Goal: Task Accomplishment & Management: Use online tool/utility

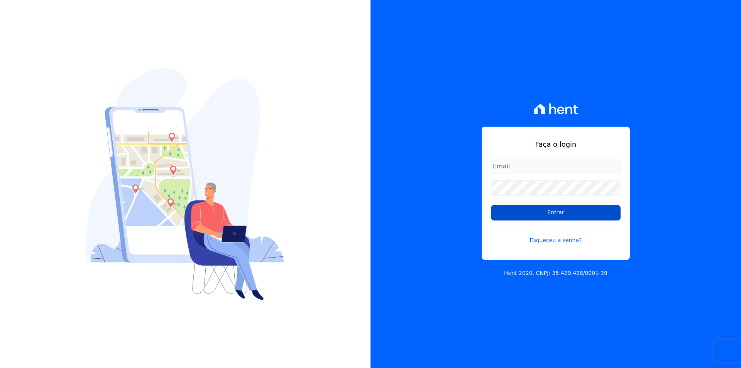
type input "[EMAIL_ADDRESS][DOMAIN_NAME]"
click at [547, 212] on input "Entrar" at bounding box center [556, 212] width 130 height 15
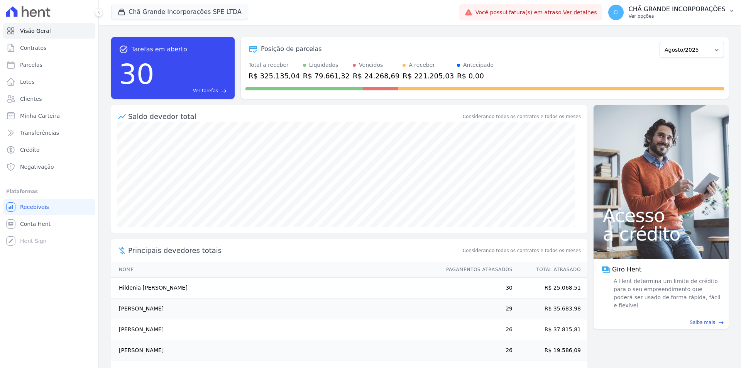
click at [672, 17] on p "Ver opções" at bounding box center [677, 16] width 97 height 6
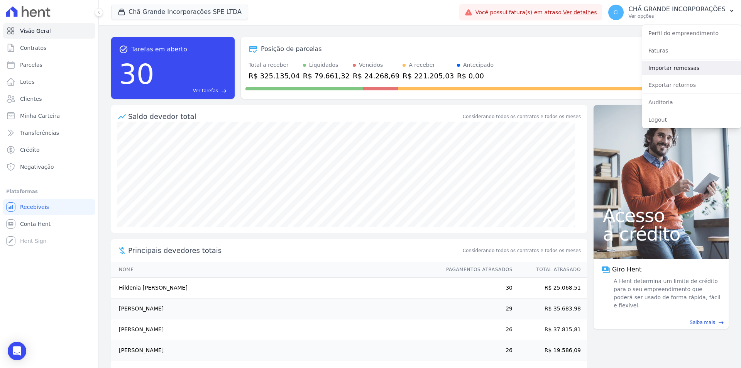
click at [670, 64] on link "Importar remessas" at bounding box center [691, 68] width 99 height 14
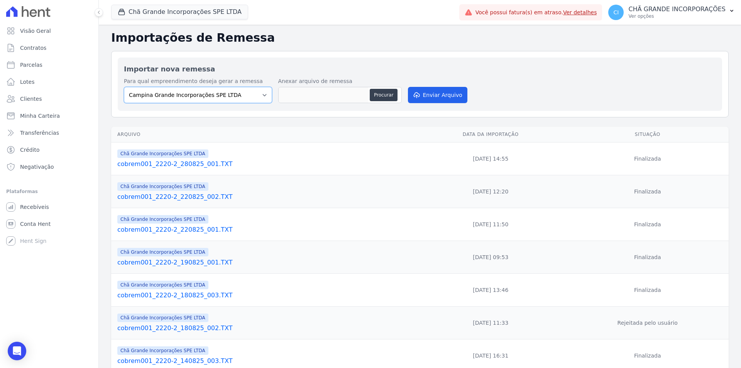
click at [213, 101] on select "Campina Grande Incorporações SPE LTDA Chã Grande Incorporações SPE LTDA Gravatá…" at bounding box center [198, 95] width 148 height 16
select select "fada966b-1e94-4a5a-a03a-a068354f70e7"
click at [124, 87] on select "Campina Grande Incorporações SPE LTDA Chã Grande Incorporações SPE LTDA Gravatá…" at bounding box center [198, 95] width 148 height 16
click at [383, 95] on button "Procurar" at bounding box center [384, 95] width 28 height 12
type input "cobrem001_2220-2_280825_002.TXT"
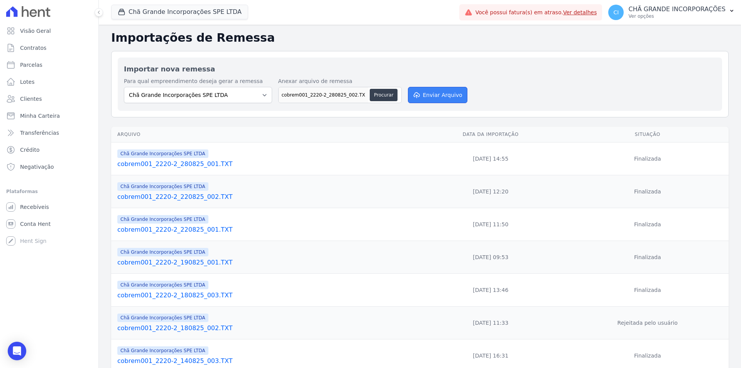
click at [429, 93] on button "Enviar Arquivo" at bounding box center [437, 95] width 59 height 16
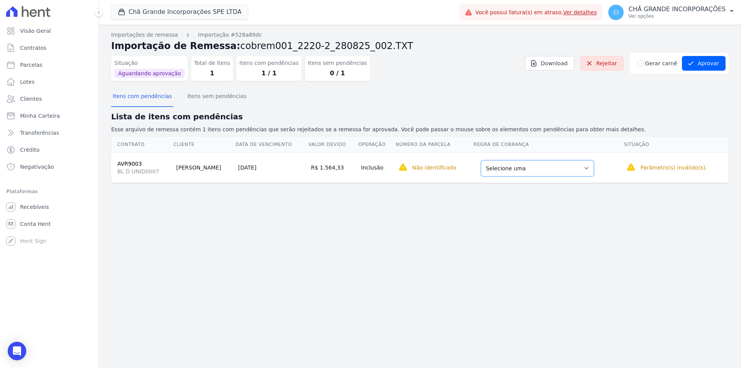
click at [554, 165] on select "Selecione uma Nova Parcela Avulsa Parcela Avulsa Existente Sinal (3 X R$ 13,00)…" at bounding box center [537, 168] width 113 height 16
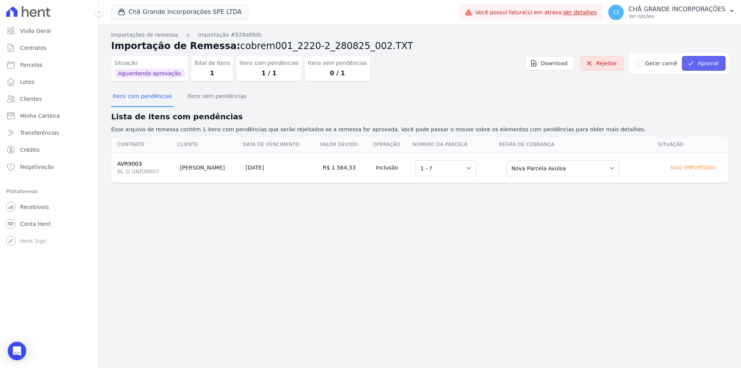
click at [695, 64] on icon "submit" at bounding box center [691, 63] width 8 height 8
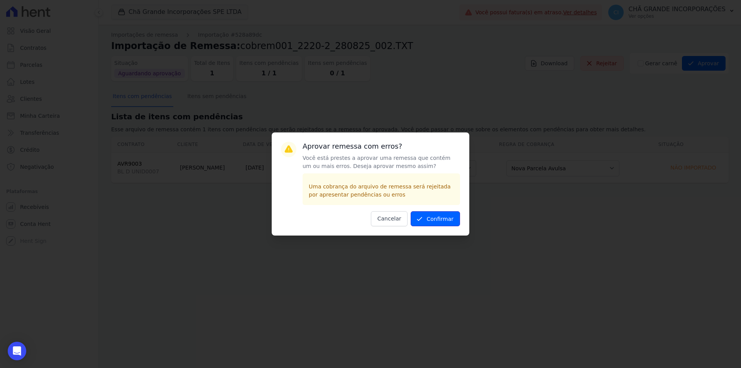
click at [437, 219] on button "Confirmar" at bounding box center [435, 218] width 49 height 15
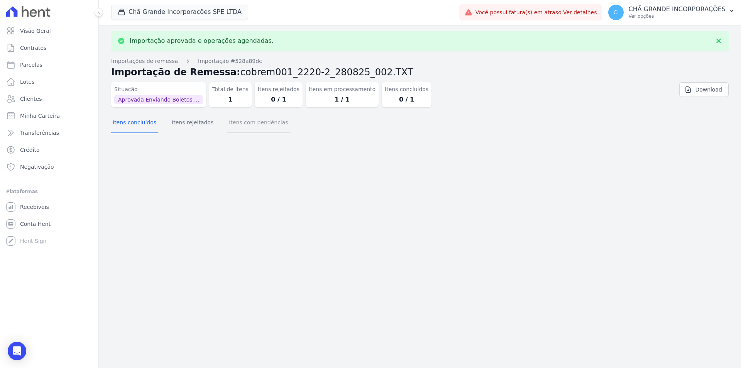
click at [252, 125] on button "Itens com pendências" at bounding box center [258, 123] width 62 height 20
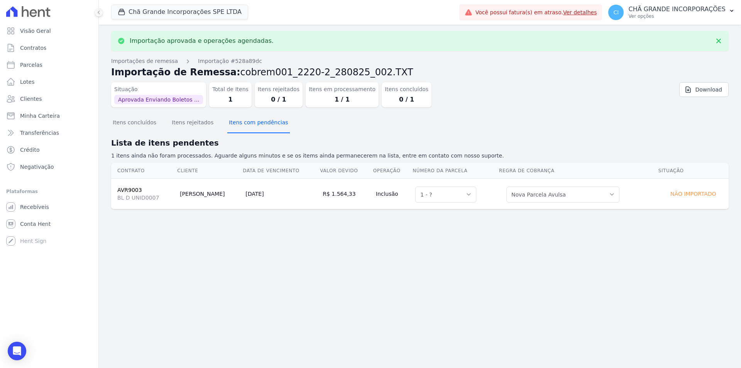
click at [252, 125] on button "Itens com pendências" at bounding box center [258, 123] width 62 height 20
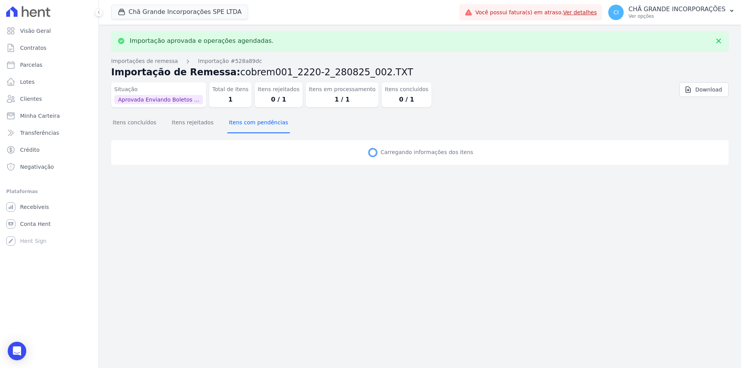
click at [252, 125] on button "Itens com pendências" at bounding box center [258, 123] width 62 height 20
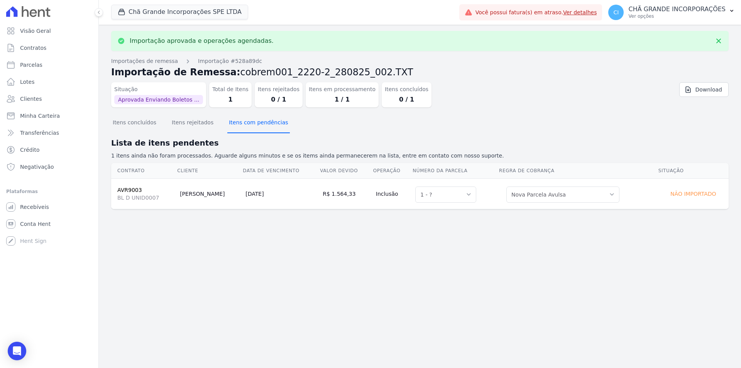
click at [252, 125] on button "Itens com pendências" at bounding box center [258, 123] width 62 height 20
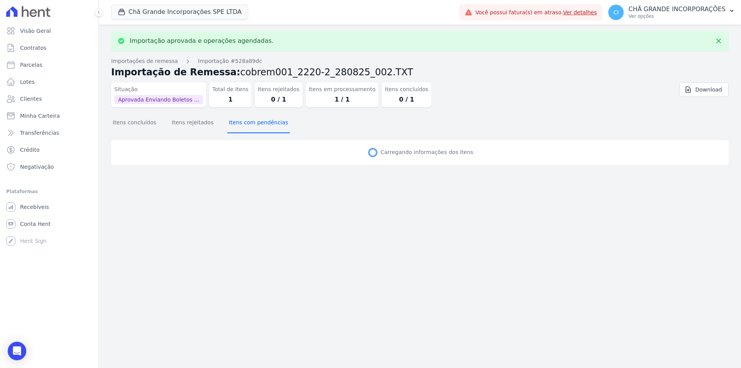
click at [252, 125] on button "Itens com pendências" at bounding box center [258, 123] width 62 height 20
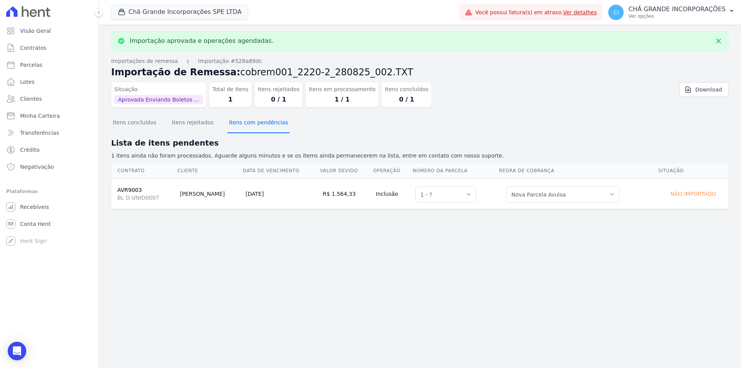
click at [252, 125] on button "Itens com pendências" at bounding box center [258, 123] width 62 height 20
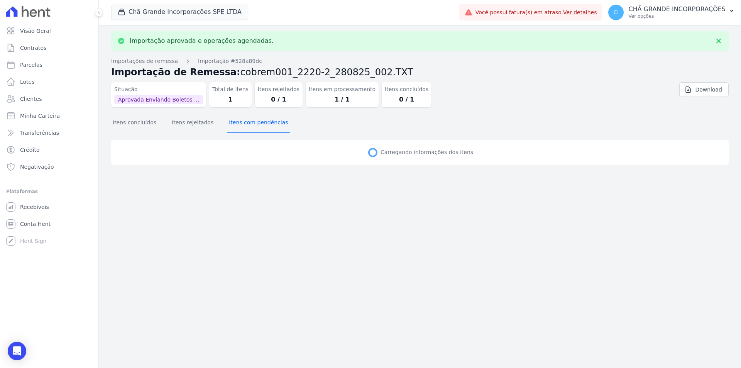
click at [252, 125] on button "Itens com pendências" at bounding box center [258, 123] width 62 height 20
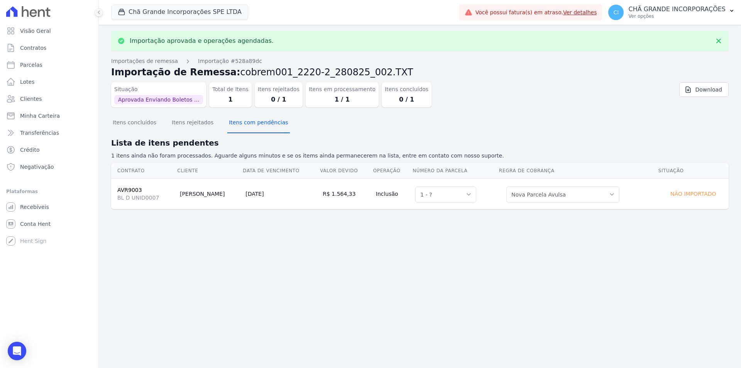
click at [252, 125] on button "Itens com pendências" at bounding box center [258, 123] width 62 height 20
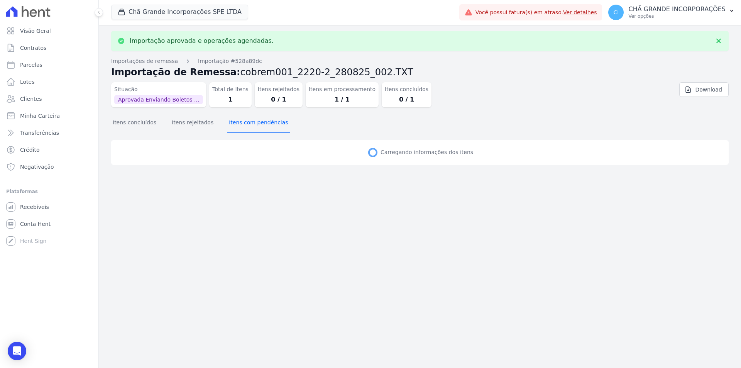
click at [252, 125] on button "Itens com pendências" at bounding box center [258, 123] width 62 height 20
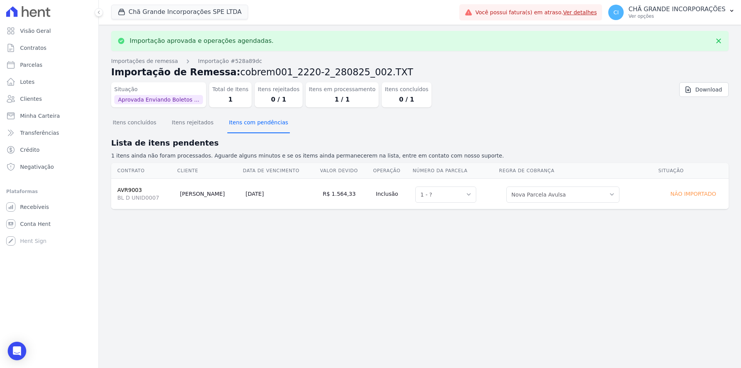
click at [252, 125] on button "Itens com pendências" at bounding box center [258, 123] width 62 height 20
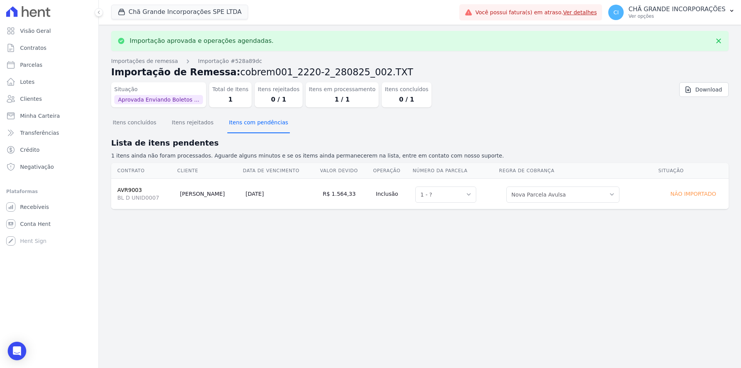
click at [252, 125] on button "Itens com pendências" at bounding box center [258, 123] width 62 height 20
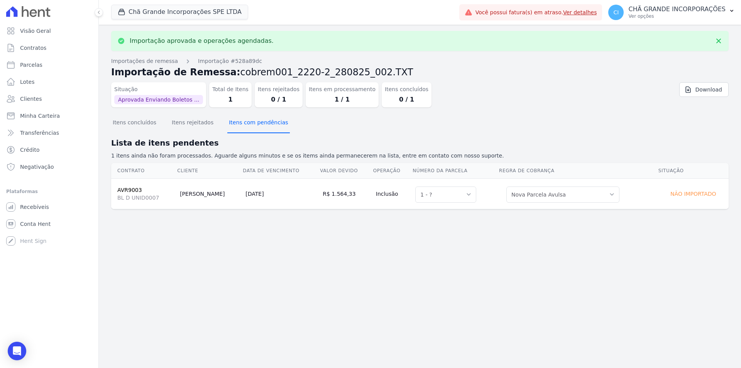
click at [252, 125] on button "Itens com pendências" at bounding box center [258, 123] width 62 height 20
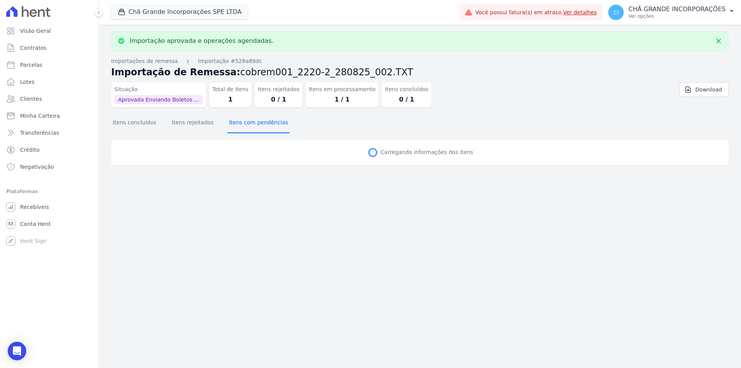
click at [252, 125] on button "Itens com pendências" at bounding box center [258, 123] width 62 height 20
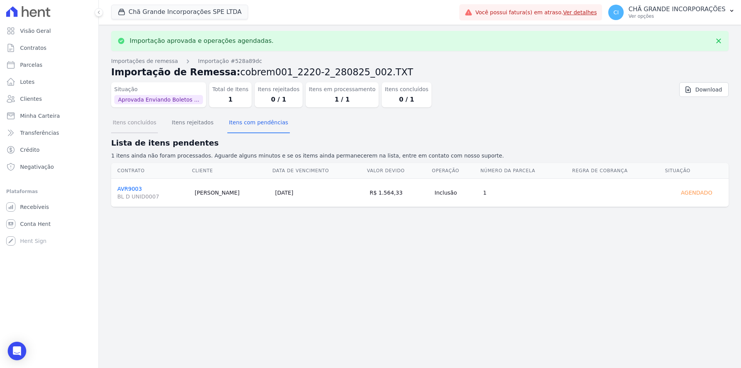
click at [129, 122] on button "Itens concluídos" at bounding box center [134, 123] width 47 height 20
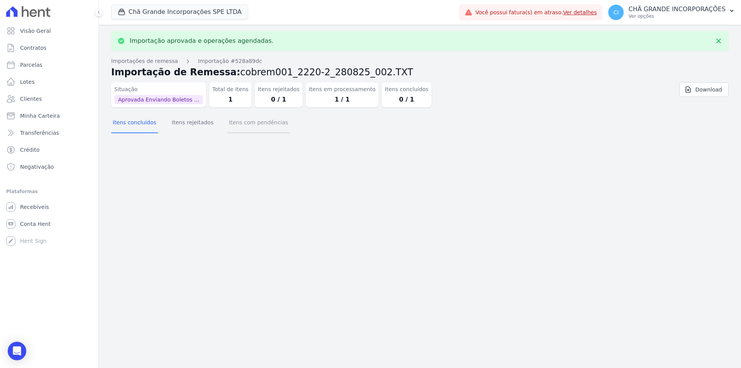
click at [234, 124] on button "Itens com pendências" at bounding box center [258, 123] width 62 height 20
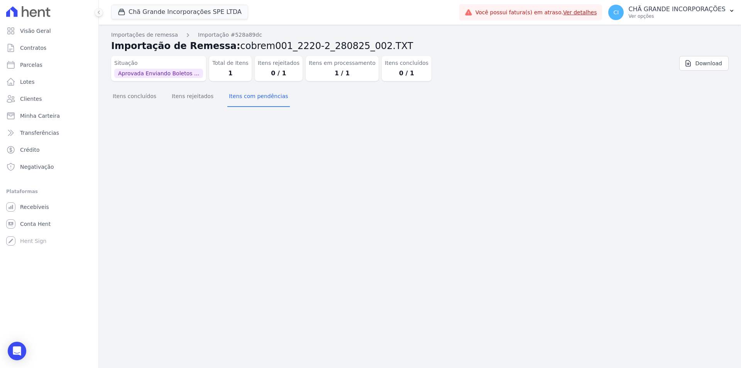
click at [234, 124] on div "Importação aprovada e operações agendadas. Importações de remessa Importação #5…" at bounding box center [420, 196] width 642 height 343
click at [125, 106] on button "Itens concluídos" at bounding box center [134, 97] width 47 height 20
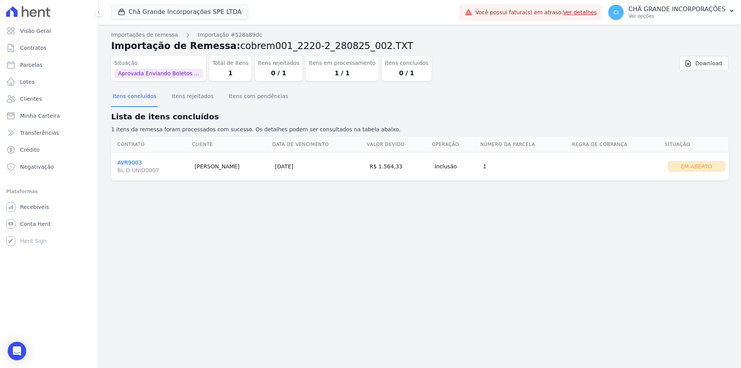
click at [124, 159] on link "AVR9003 BL D UNID0007" at bounding box center [152, 166] width 71 height 15
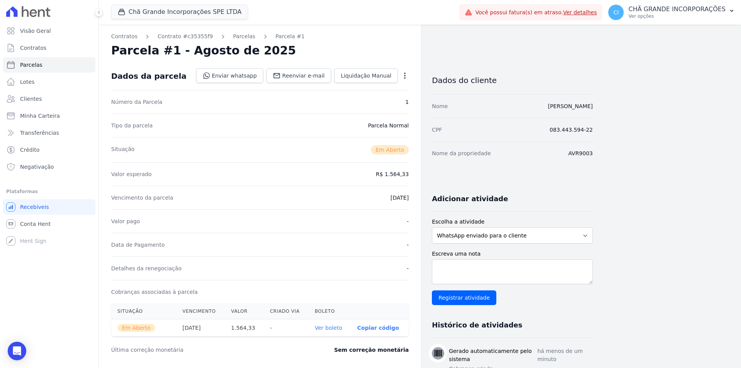
click at [326, 325] on link "Ver boleto" at bounding box center [328, 328] width 27 height 6
